Goal: Navigation & Orientation: Find specific page/section

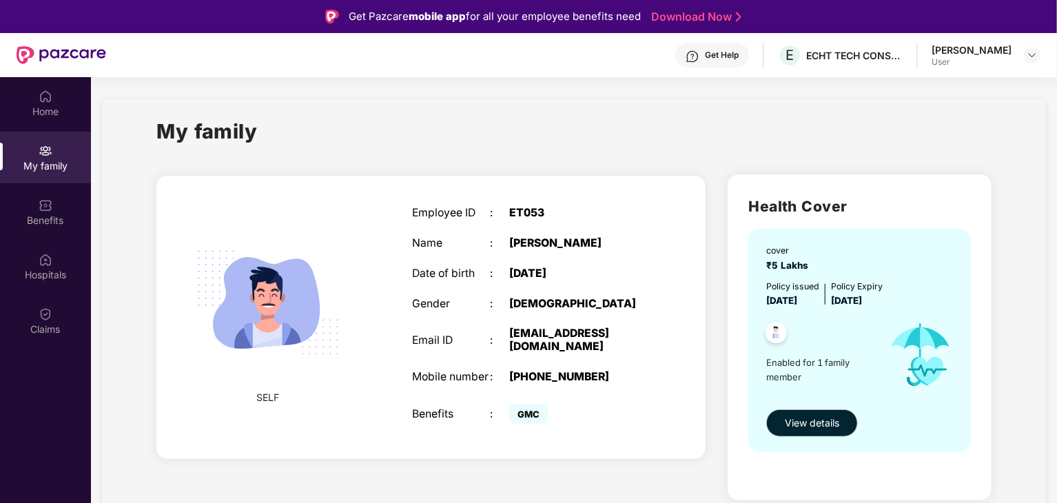
click at [1002, 64] on div "User" at bounding box center [971, 61] width 80 height 11
click at [705, 55] on div "Get Help" at bounding box center [722, 55] width 34 height 11
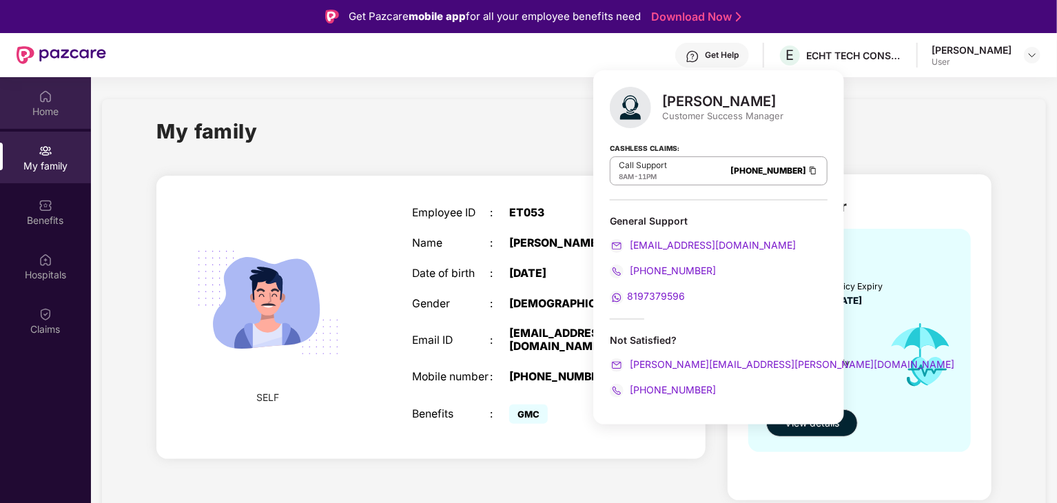
click at [50, 122] on div "Home" at bounding box center [45, 103] width 91 height 52
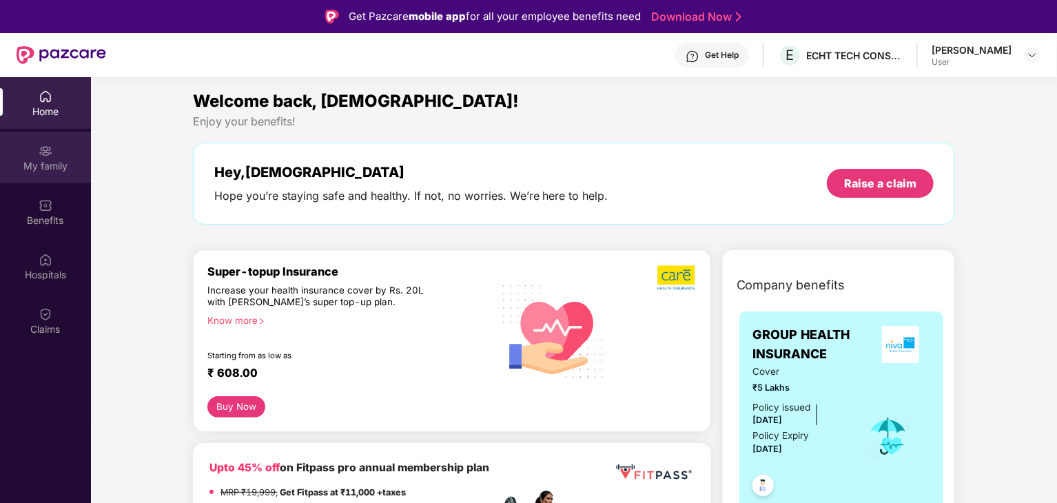
click at [48, 174] on div "My family" at bounding box center [45, 158] width 91 height 52
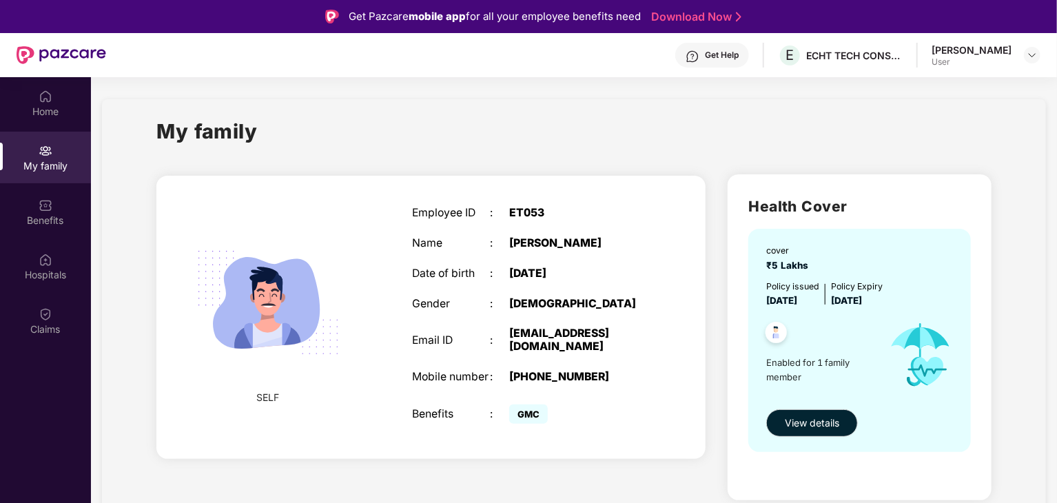
click at [711, 50] on div "Get Help" at bounding box center [722, 55] width 34 height 11
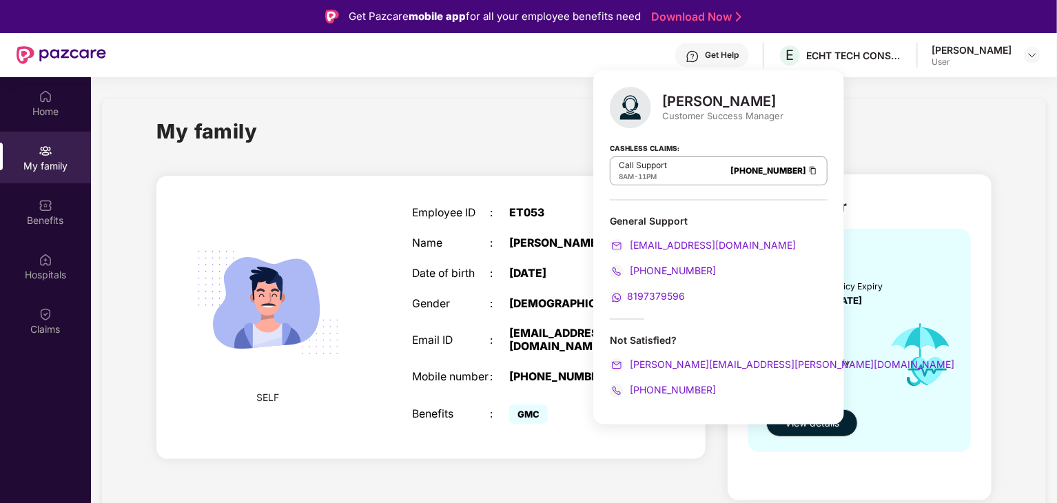
click at [845, 147] on div "My family" at bounding box center [573, 140] width 835 height 48
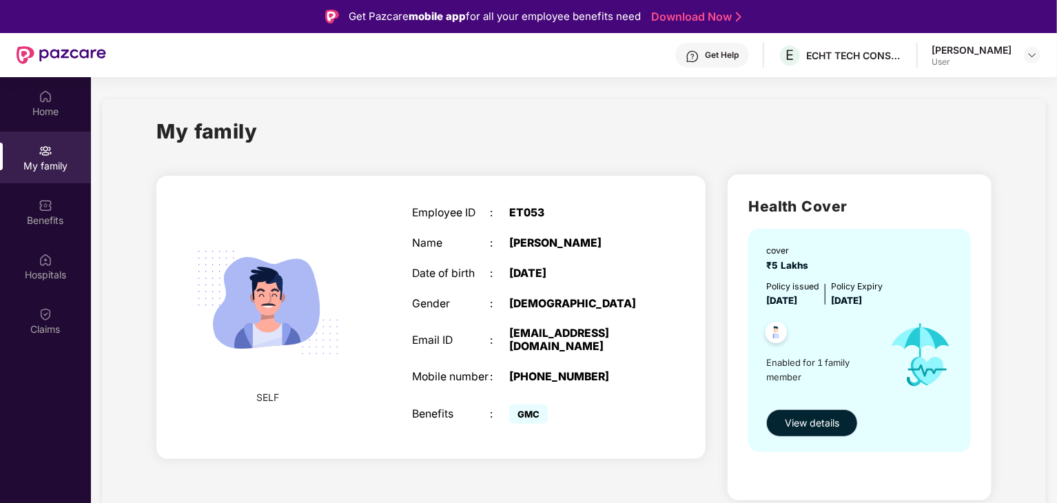
click at [816, 425] on span "View details" at bounding box center [812, 422] width 54 height 15
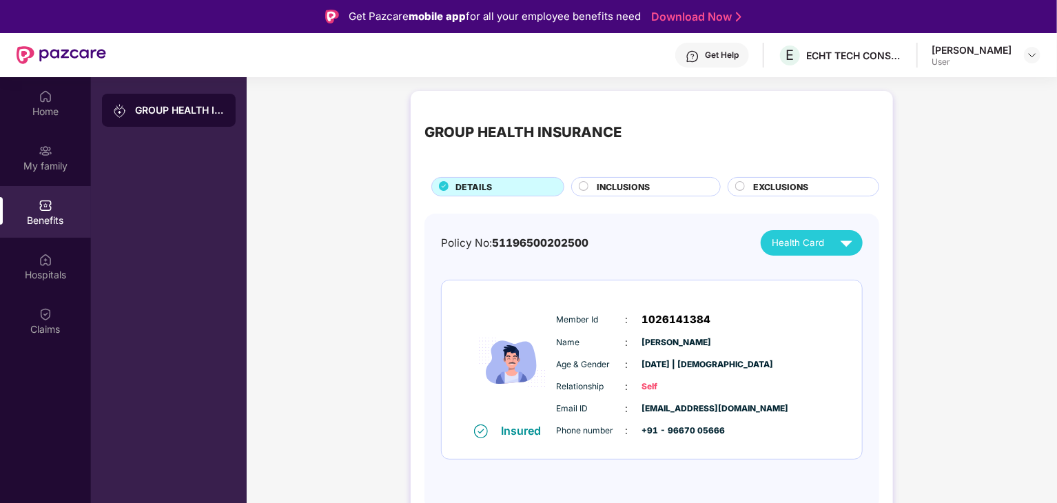
scroll to position [77, 0]
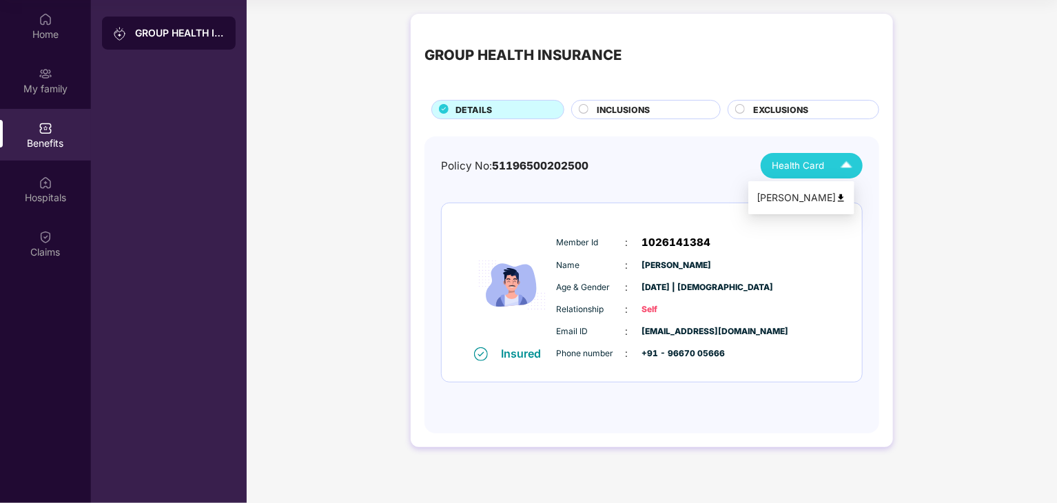
click at [807, 172] on span "Health Card" at bounding box center [798, 165] width 52 height 14
click at [807, 196] on div "[PERSON_NAME]" at bounding box center [801, 197] width 90 height 15
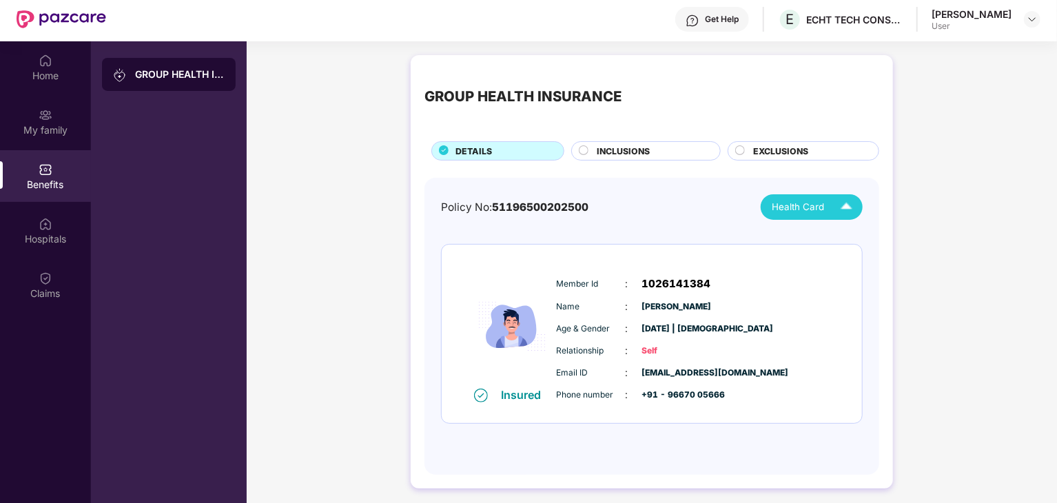
scroll to position [0, 0]
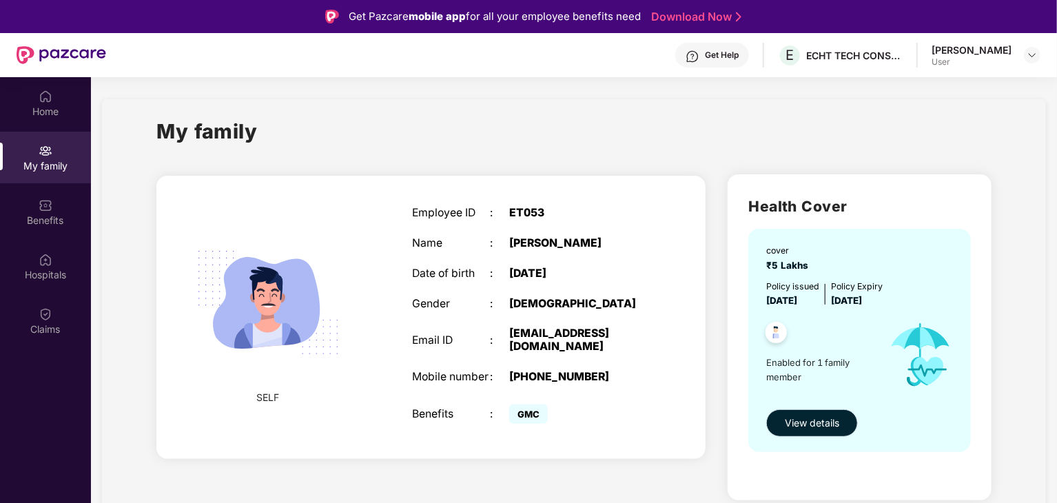
click at [828, 416] on span "View details" at bounding box center [812, 422] width 54 height 15
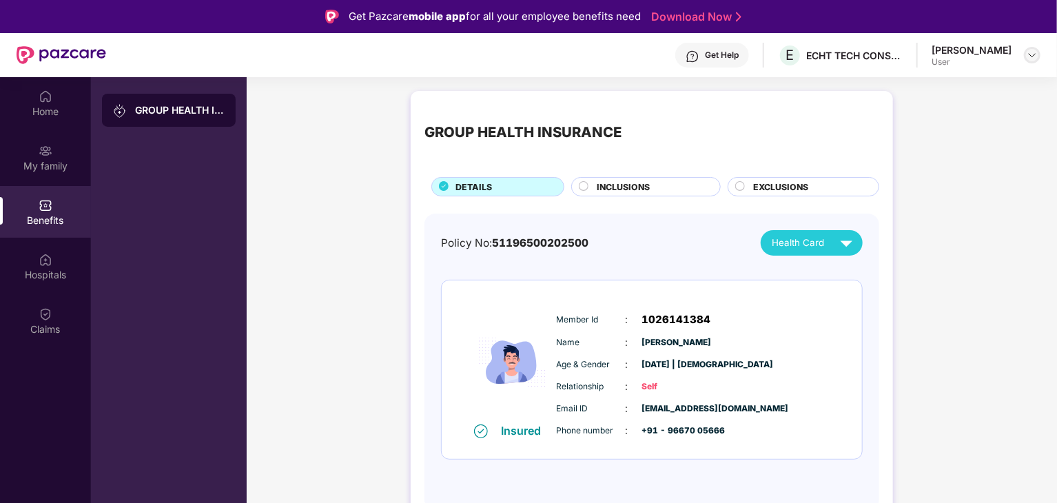
click at [1029, 58] on img at bounding box center [1032, 55] width 11 height 11
click at [889, 88] on div "Logout" at bounding box center [967, 87] width 179 height 27
